Goal: Transaction & Acquisition: Book appointment/travel/reservation

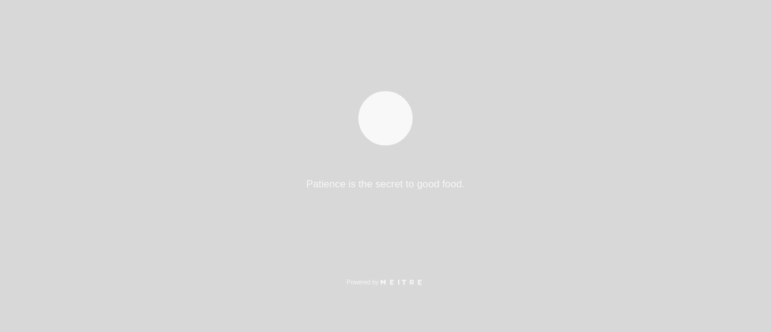
select select "pt"
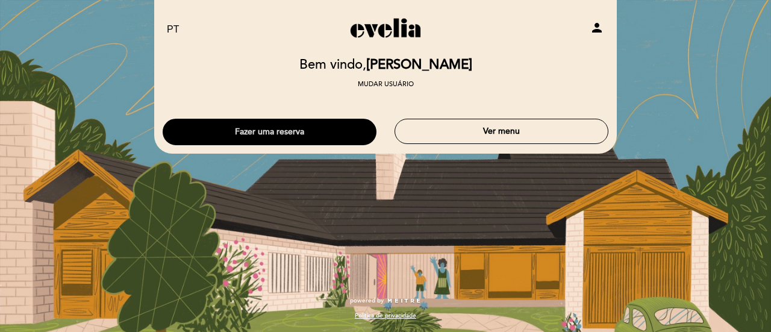
click at [331, 133] on button "Fazer uma reserva" at bounding box center [270, 132] width 214 height 27
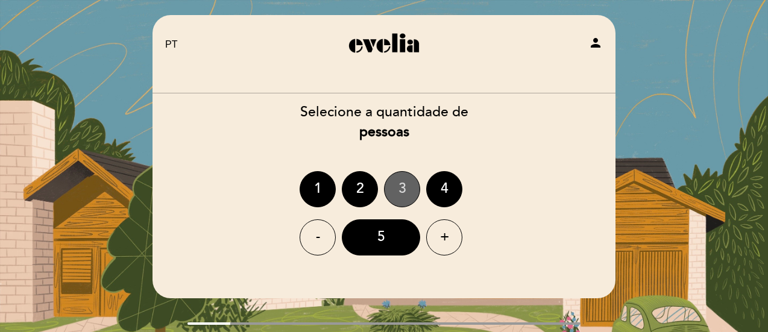
click at [402, 187] on div "3" at bounding box center [402, 189] width 36 height 36
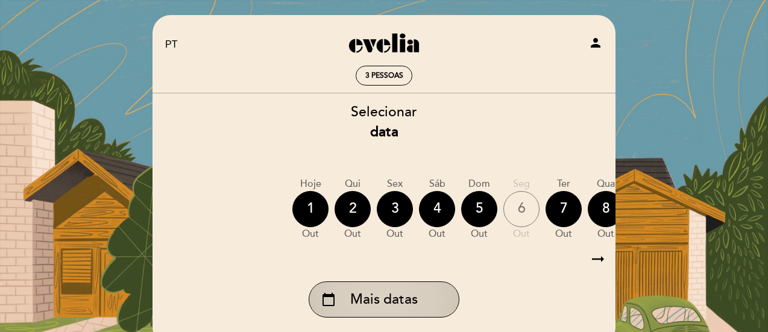
click at [399, 305] on span "Mais datas" at bounding box center [383, 300] width 67 height 20
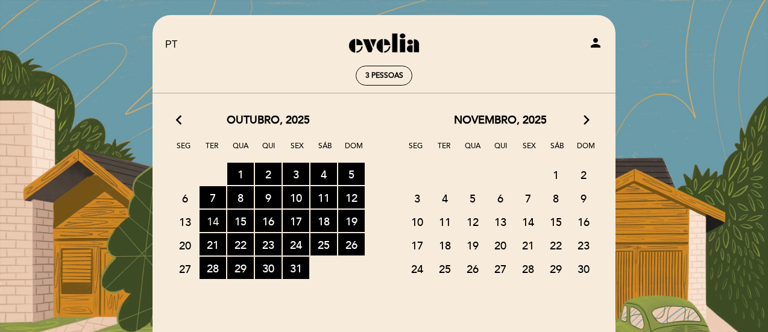
click at [216, 223] on span "14 RESERVAS DISPONÍVEIS" at bounding box center [212, 221] width 27 height 22
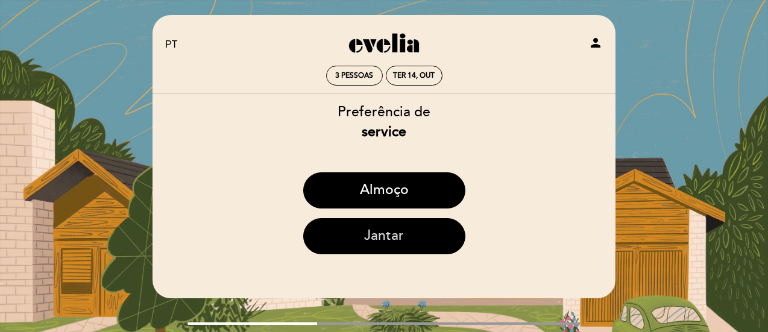
click at [366, 236] on button "Jantar" at bounding box center [384, 236] width 162 height 36
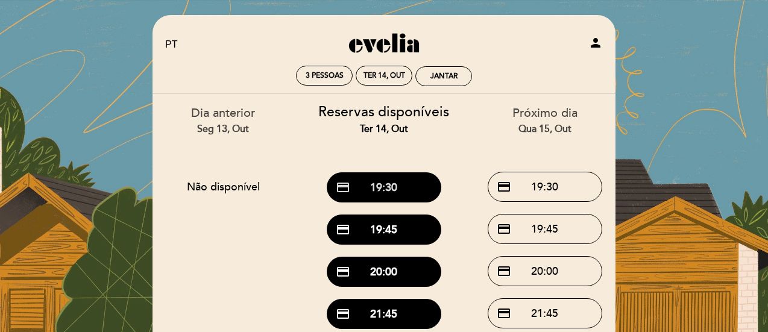
click at [368, 183] on button "credit_card 19:30" at bounding box center [384, 187] width 114 height 30
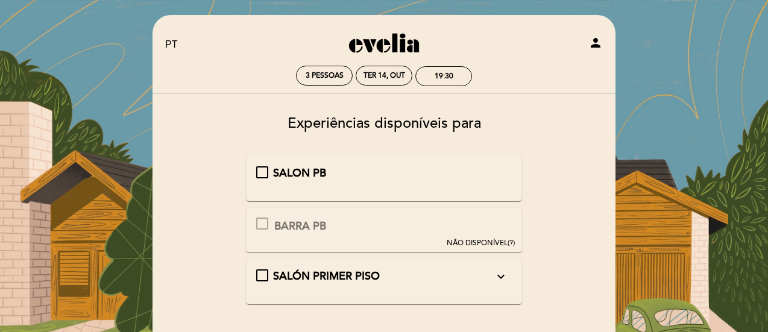
click at [261, 171] on div "SALON PB" at bounding box center [384, 174] width 256 height 16
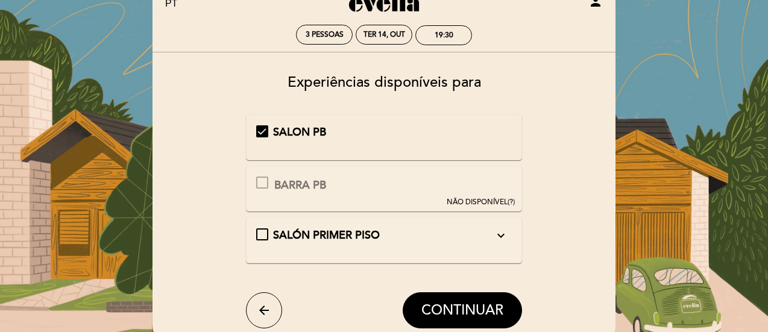
scroll to position [60, 0]
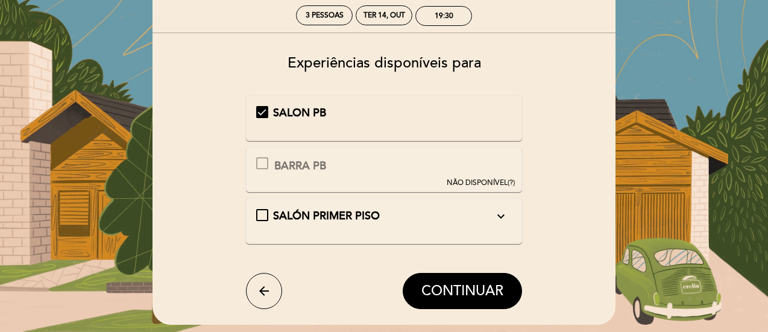
click at [262, 111] on div "SALON PB" at bounding box center [384, 113] width 256 height 16
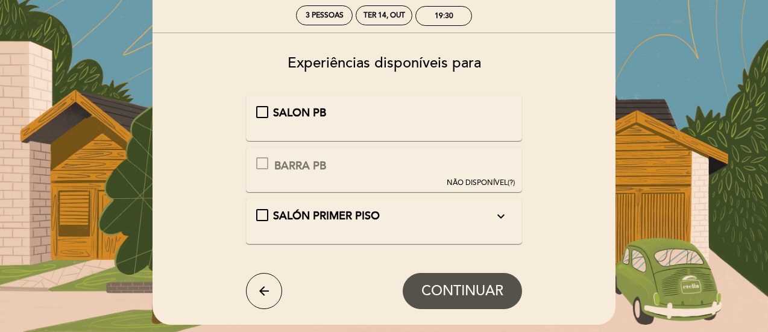
click at [263, 219] on div "SALÓN PRIMER PISO expand_more IMPORTANTE: O acesso ao primeiro andar é apenas p…" at bounding box center [384, 216] width 256 height 16
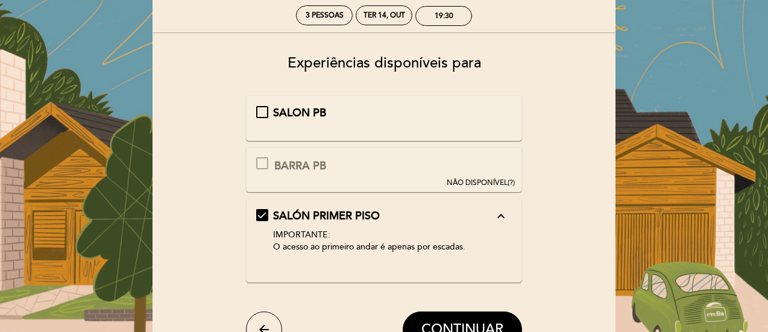
click at [266, 116] on div "SALON PB" at bounding box center [384, 113] width 256 height 16
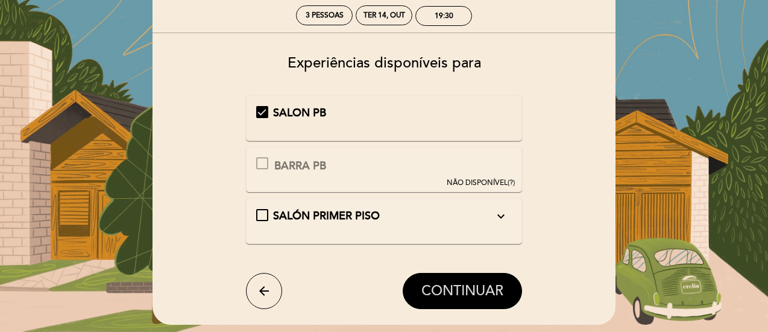
click at [460, 286] on span "CONTINUAR" at bounding box center [462, 291] width 82 height 17
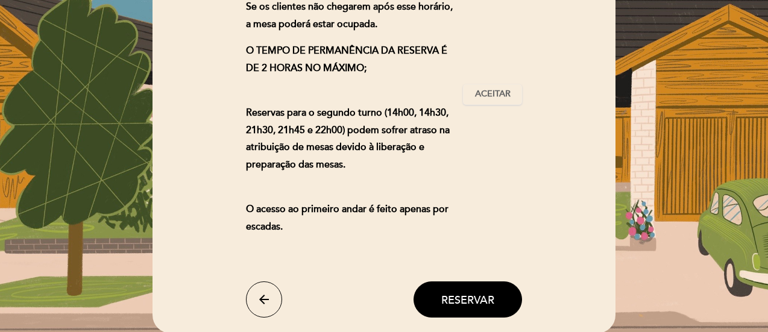
scroll to position [241, 0]
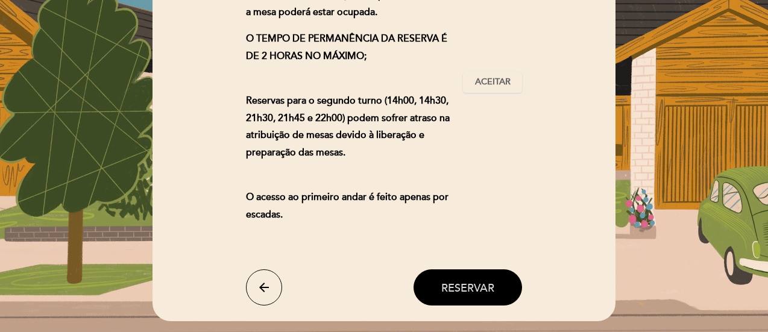
click at [472, 299] on button "Reservar" at bounding box center [467, 287] width 108 height 36
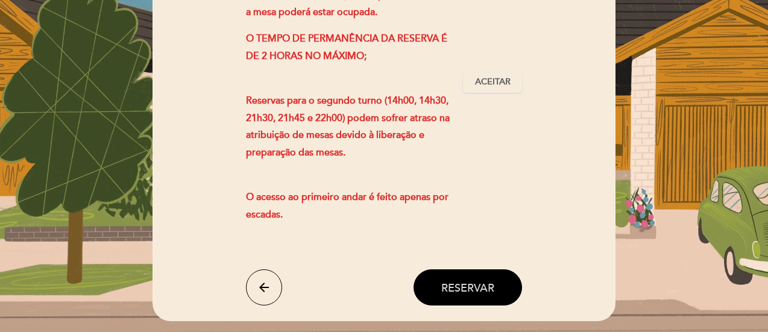
click at [466, 286] on span "Reservar" at bounding box center [467, 287] width 53 height 13
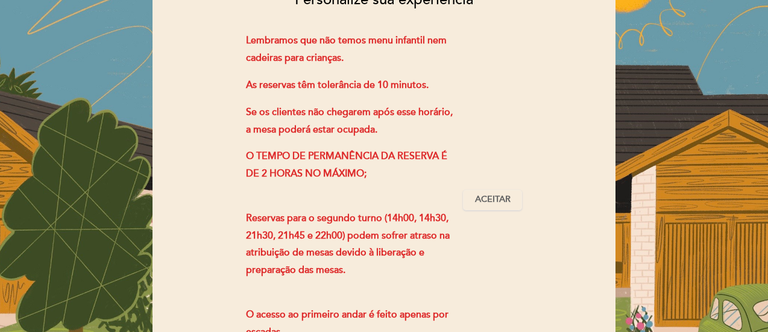
scroll to position [121, 0]
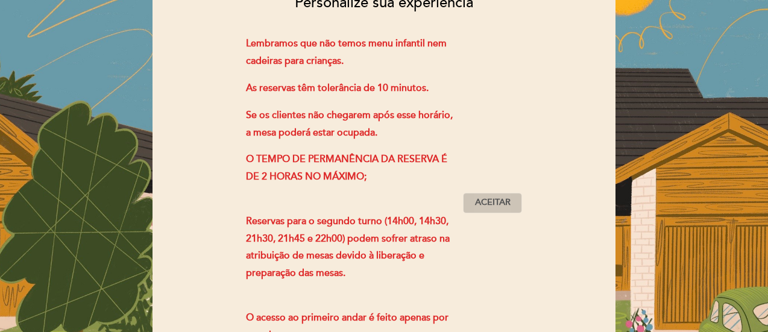
click at [492, 204] on span "Aceitar" at bounding box center [493, 202] width 36 height 13
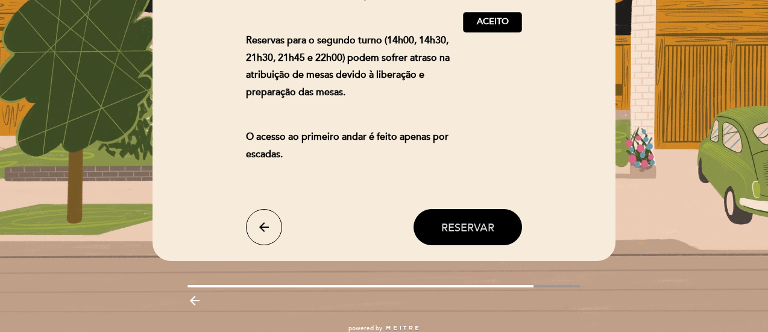
click at [474, 234] on span "Reservar" at bounding box center [467, 227] width 53 height 13
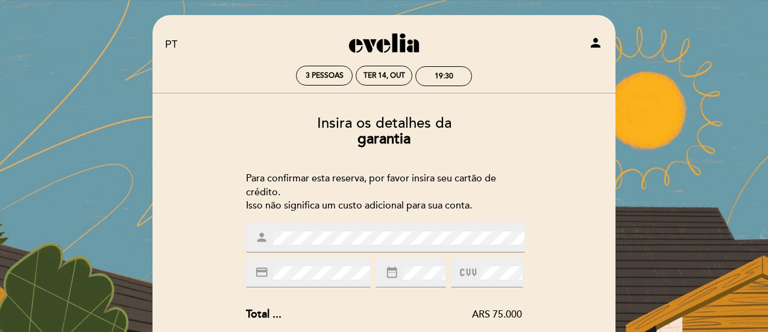
scroll to position [60, 0]
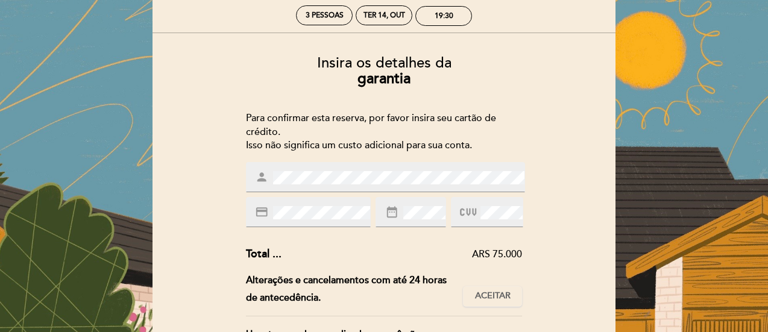
click at [465, 220] on icon at bounding box center [468, 212] width 16 height 20
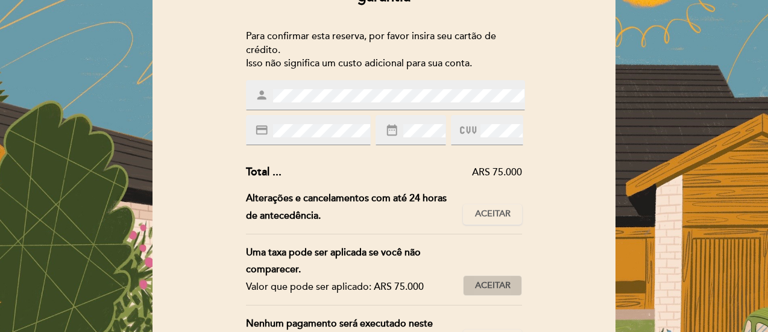
scroll to position [181, 0]
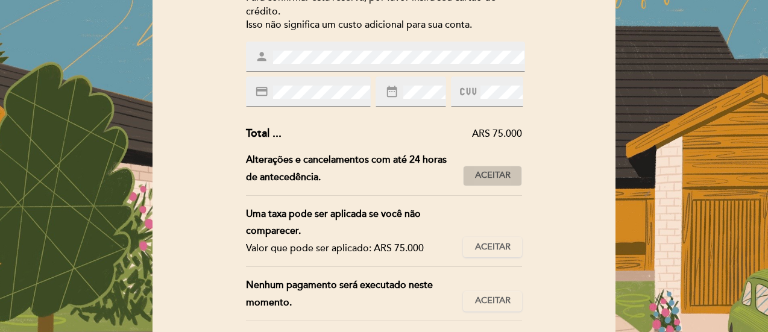
click at [493, 179] on span "Aceitar" at bounding box center [493, 175] width 36 height 13
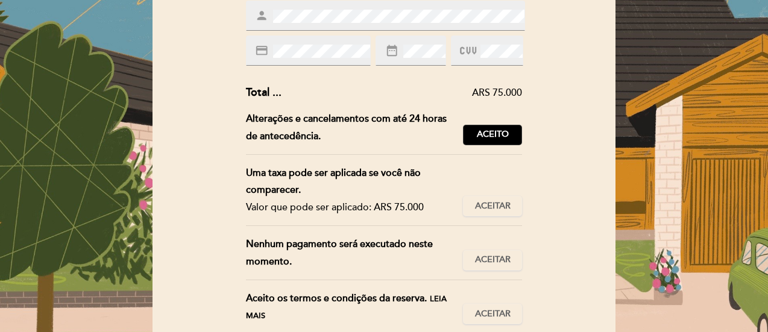
scroll to position [241, 0]
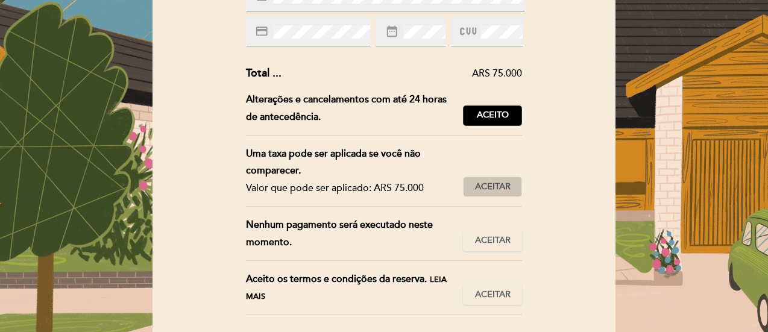
click at [511, 181] on button "Aceitar Aceito" at bounding box center [492, 187] width 59 height 20
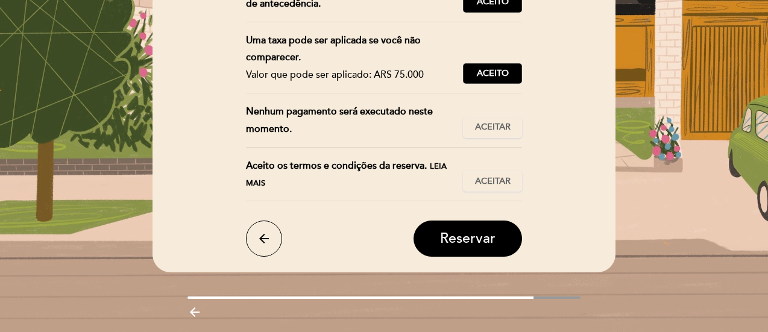
scroll to position [362, 0]
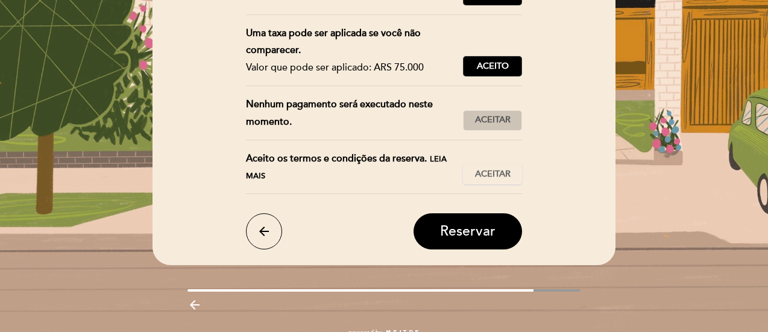
click at [483, 116] on span "Aceitar" at bounding box center [493, 120] width 36 height 13
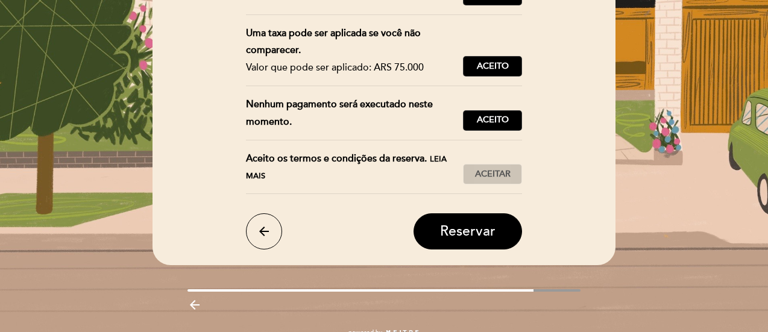
click at [495, 164] on button "Aceitar Aceito" at bounding box center [492, 174] width 59 height 20
click at [478, 224] on span "Reservar" at bounding box center [467, 231] width 55 height 17
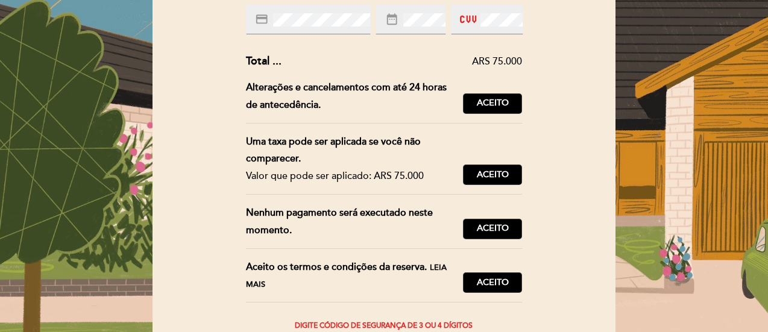
scroll to position [121, 0]
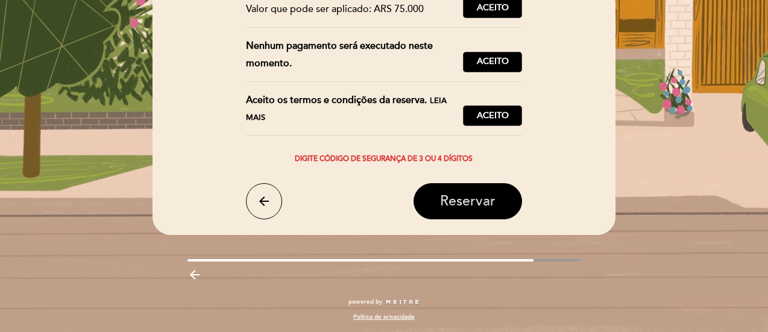
click at [480, 205] on span "Reservar" at bounding box center [467, 201] width 55 height 17
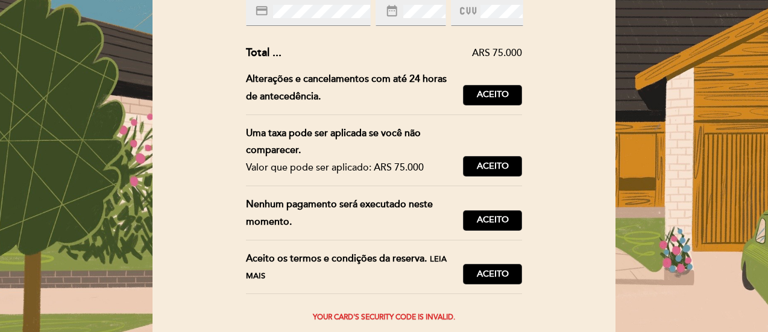
scroll to position [179, 0]
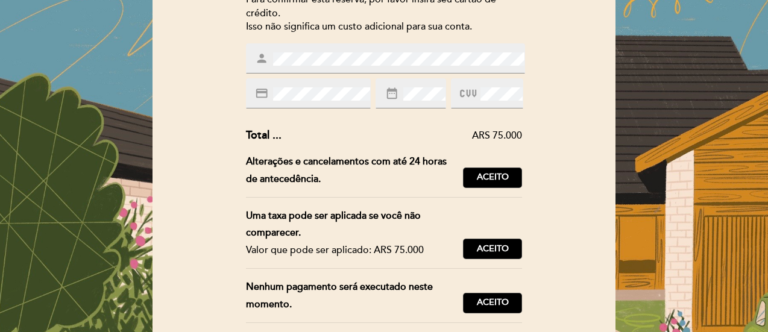
click at [456, 93] on div at bounding box center [487, 93] width 72 height 30
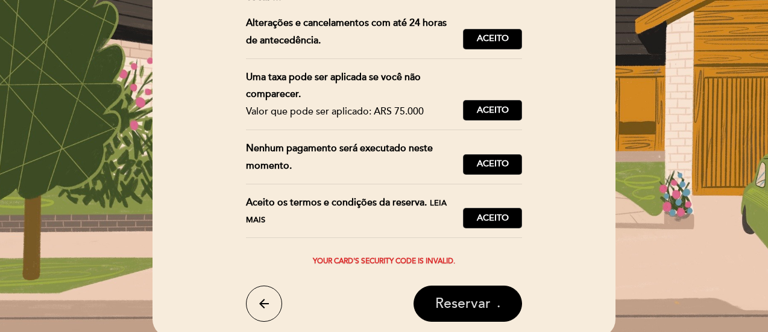
scroll to position [420, 0]
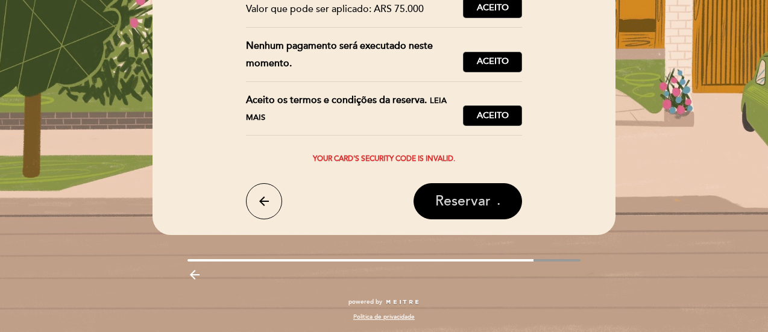
click at [477, 205] on span "Reservar" at bounding box center [462, 201] width 55 height 17
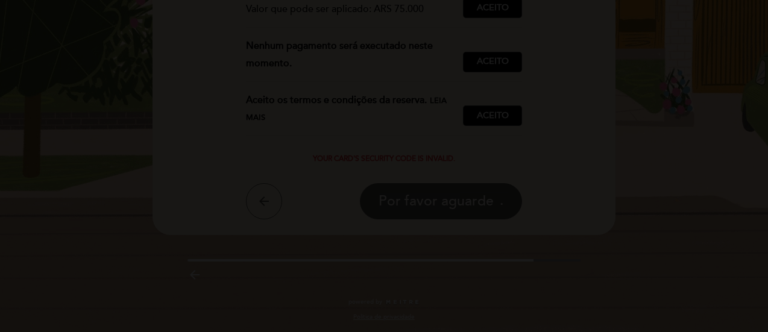
scroll to position [1, 0]
